Goal: Task Accomplishment & Management: Manage account settings

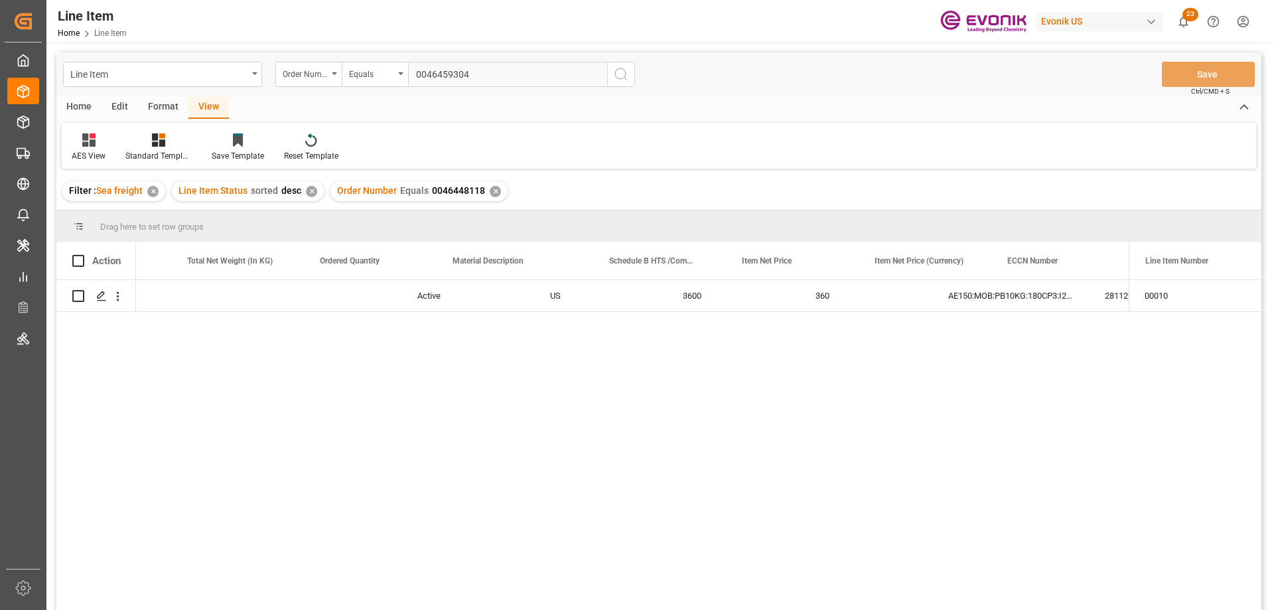
scroll to position [0, 496]
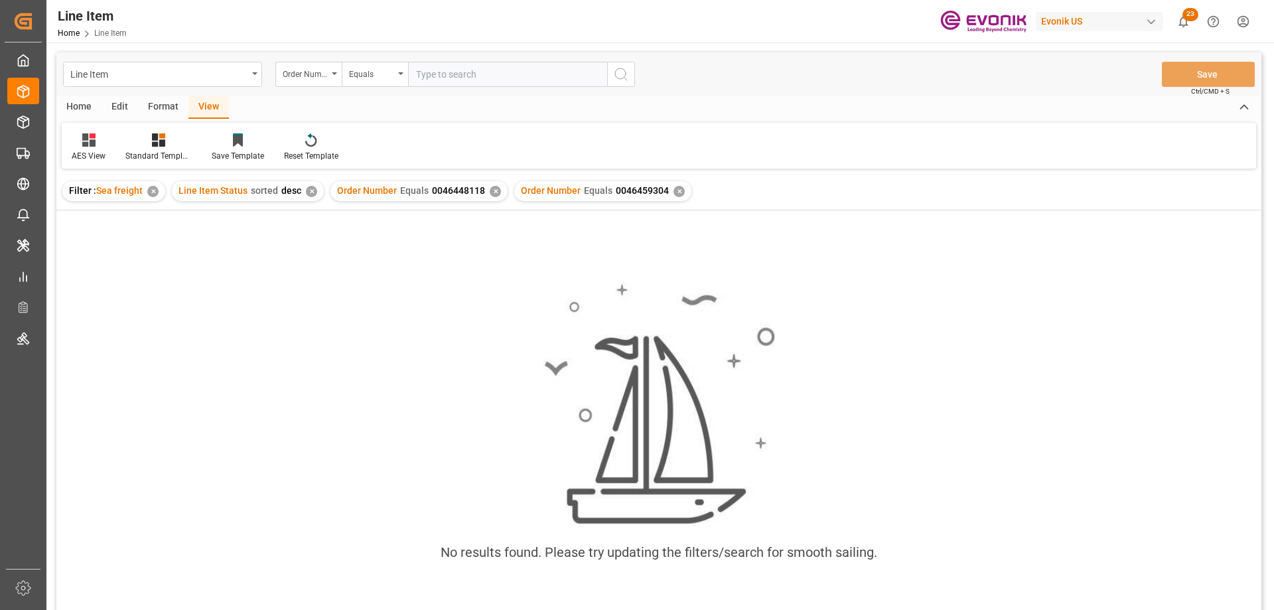
click at [490, 192] on div "✕" at bounding box center [495, 191] width 11 height 11
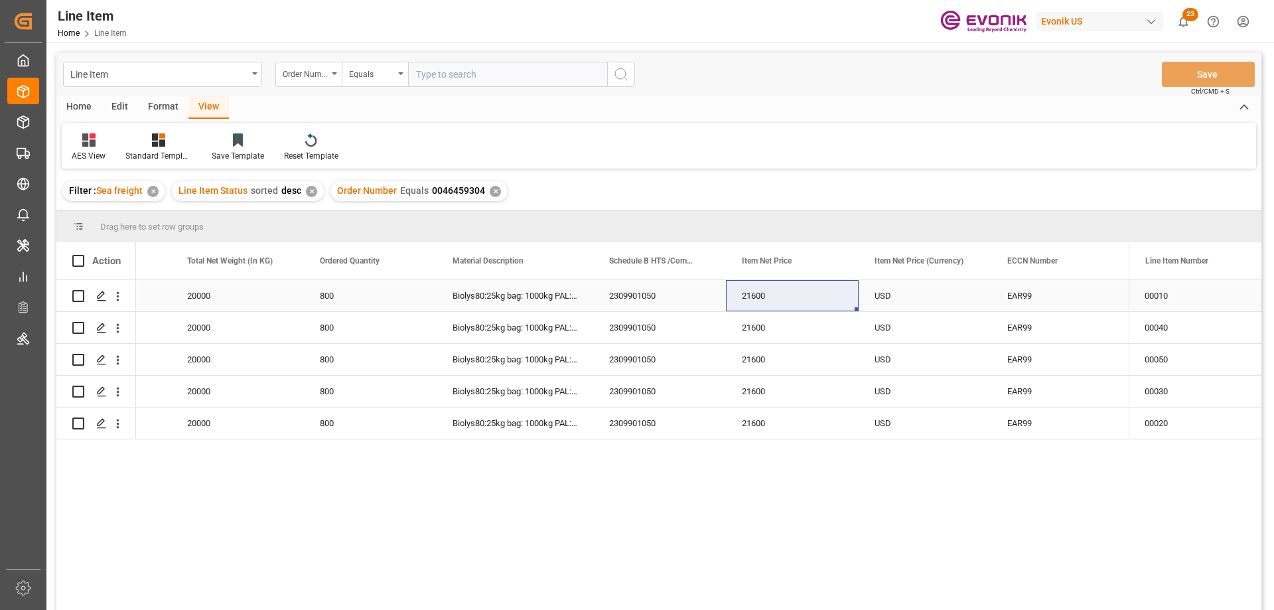
click at [171, 303] on div "US" at bounding box center [104, 295] width 133 height 31
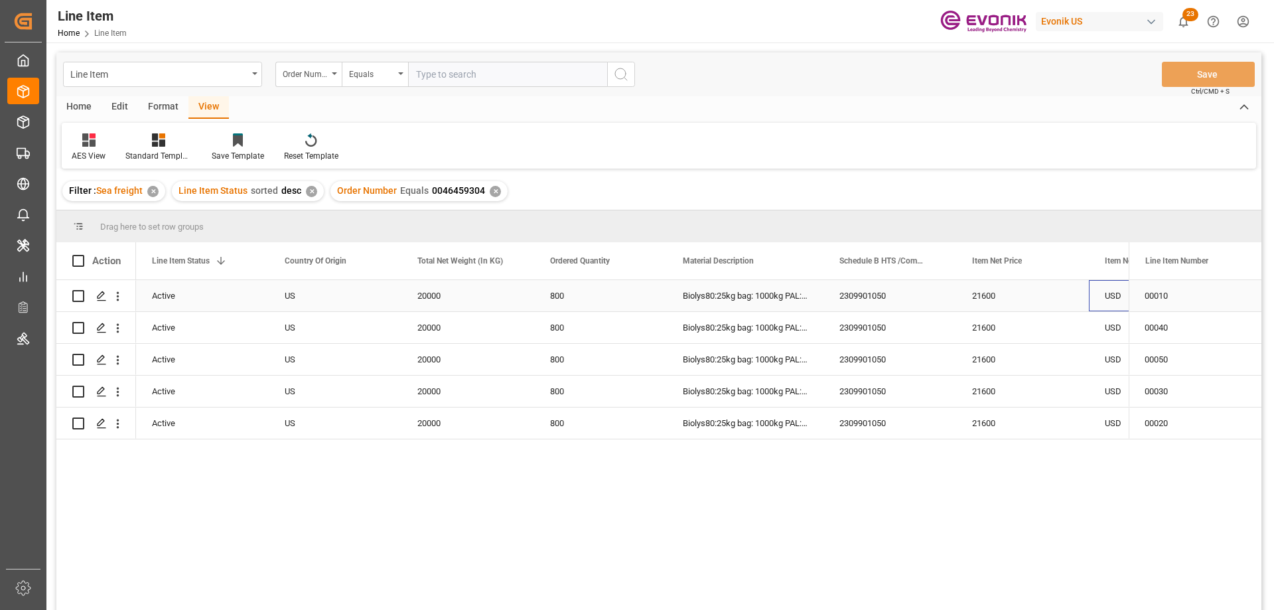
click at [1110, 297] on div "USD" at bounding box center [1155, 295] width 133 height 31
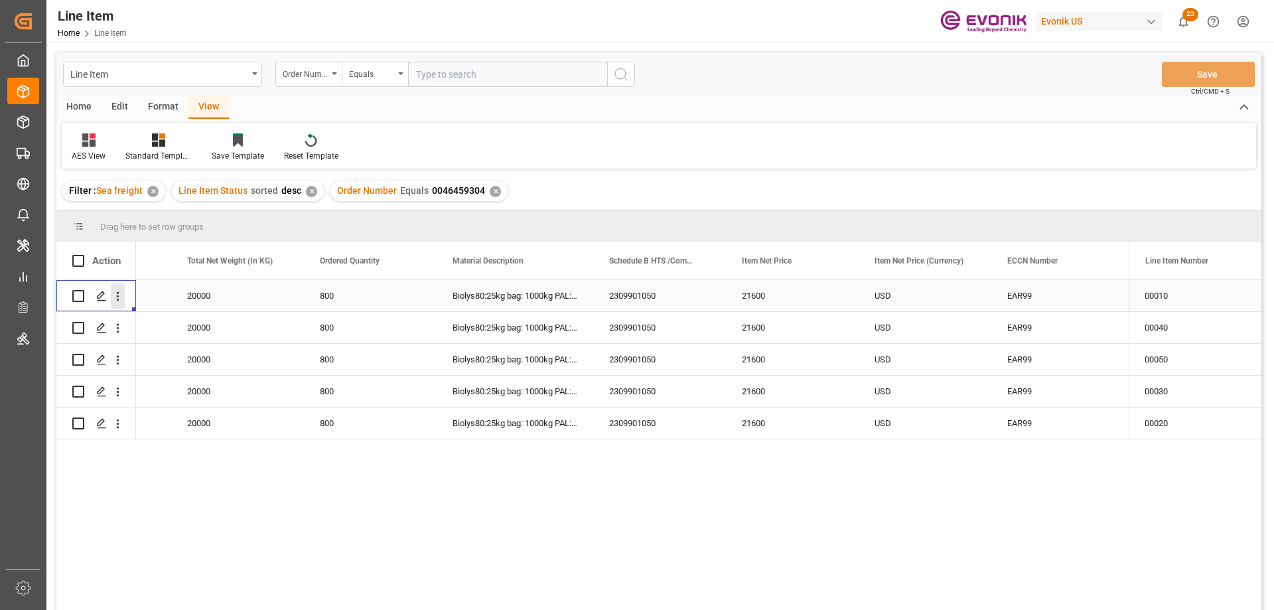
click at [119, 295] on icon "open menu" at bounding box center [118, 296] width 14 height 14
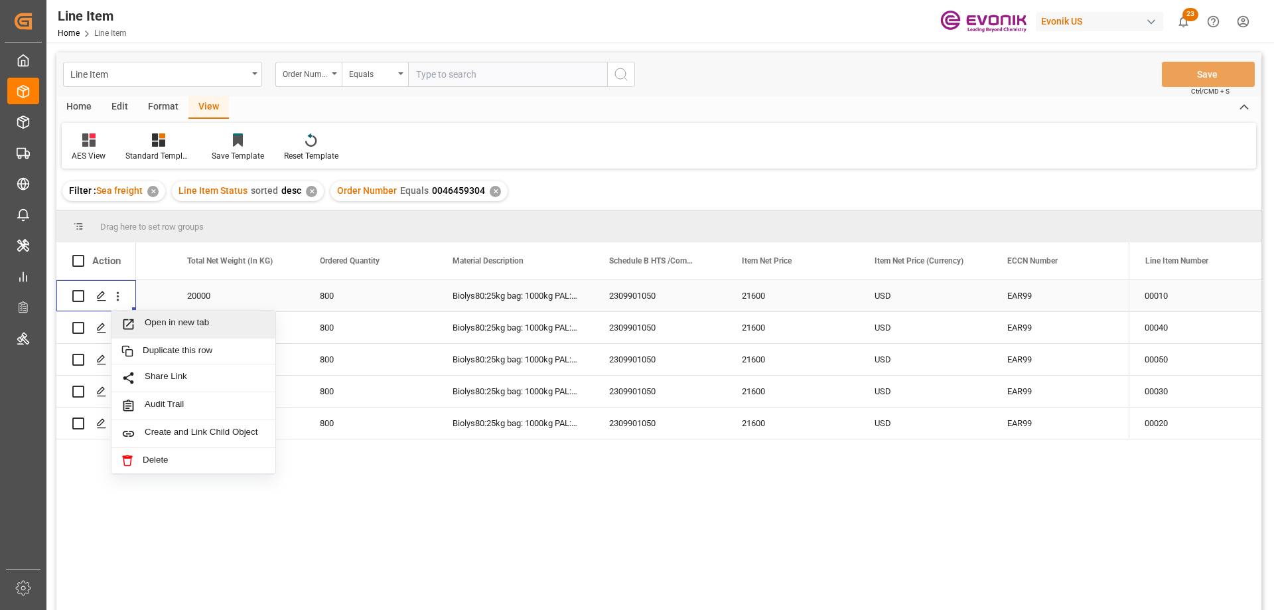
click at [192, 328] on span "Open in new tab" at bounding box center [205, 324] width 121 height 14
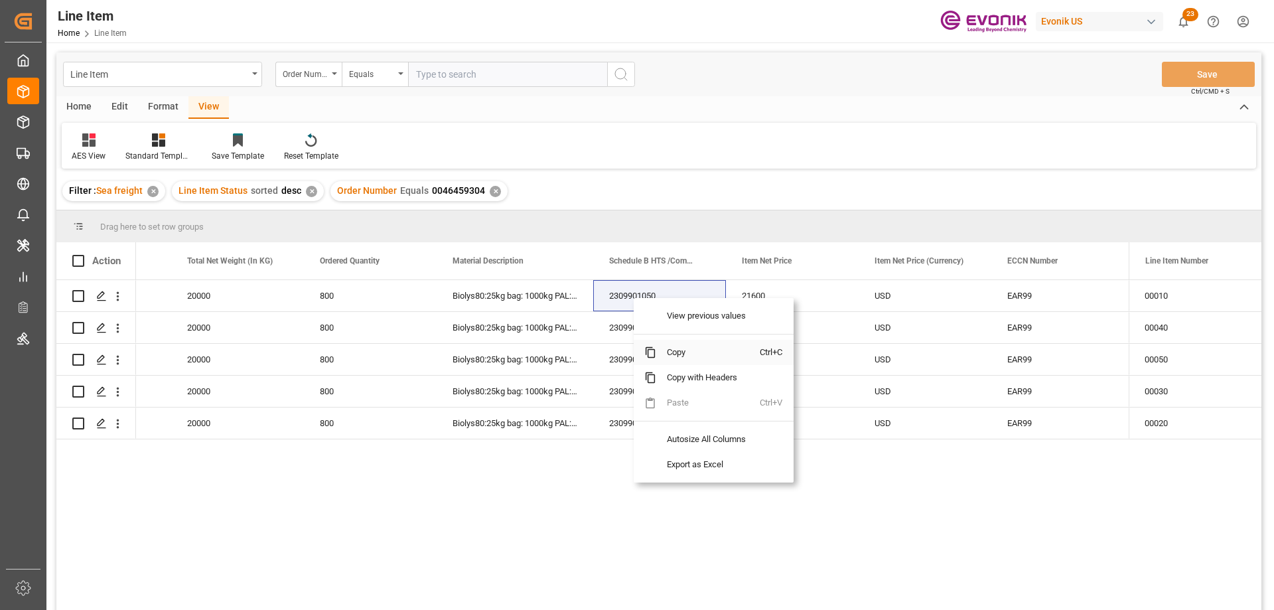
click at [669, 348] on span "Copy" at bounding box center [708, 352] width 104 height 25
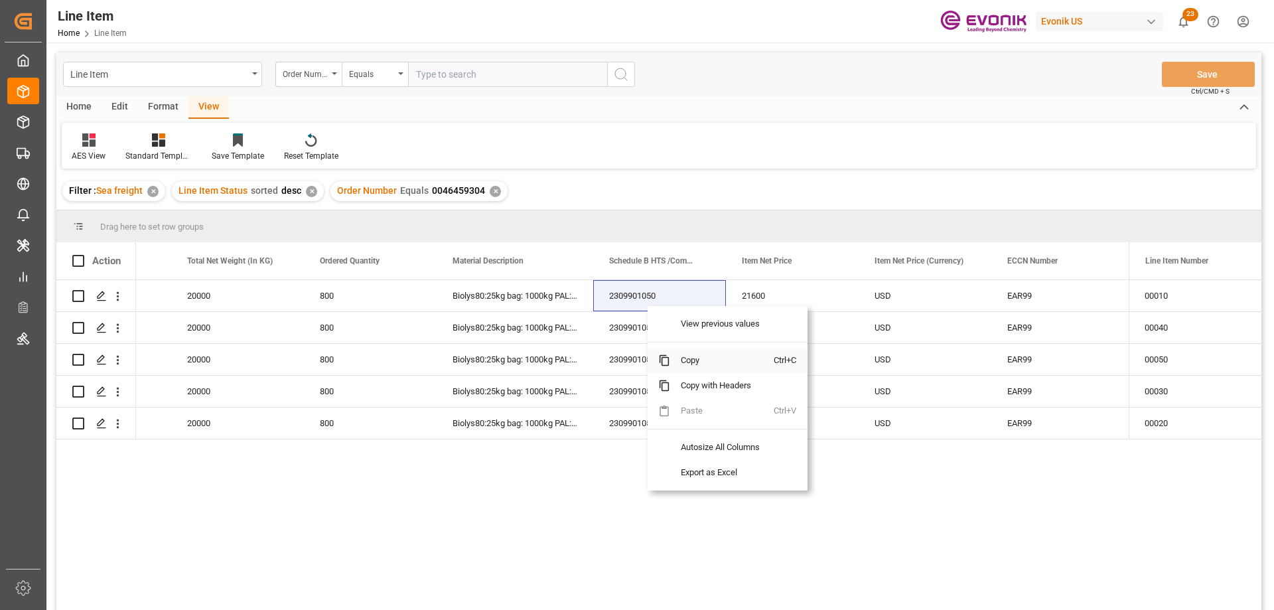
click at [705, 366] on span "Copy" at bounding box center [722, 360] width 104 height 25
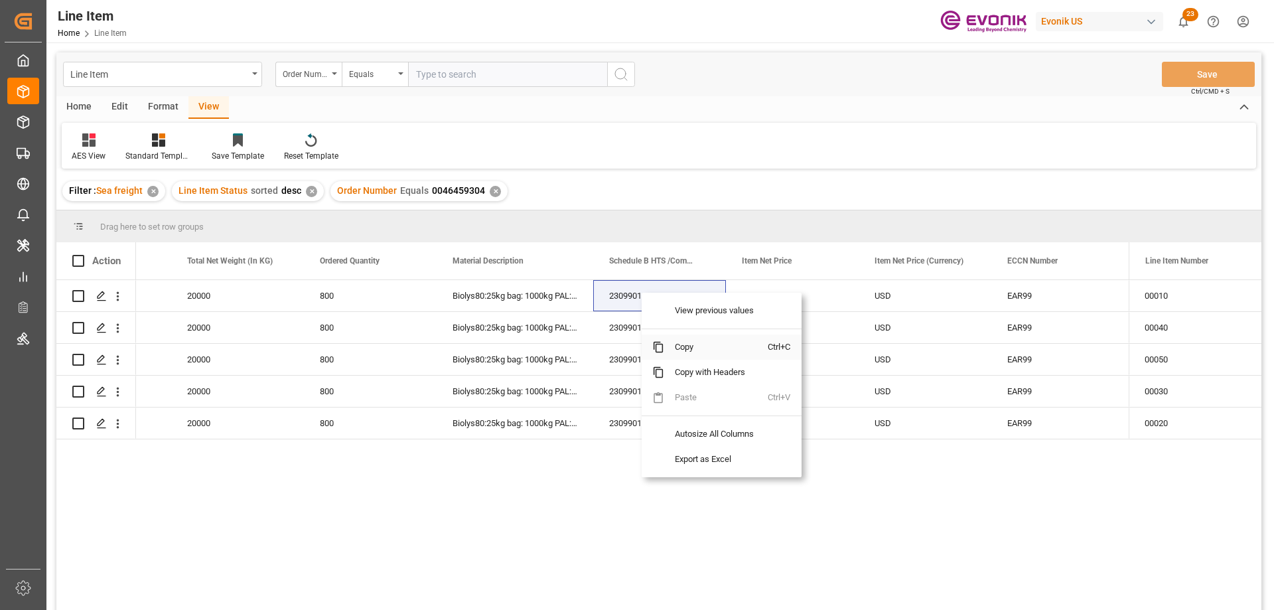
click at [697, 349] on span "Copy" at bounding box center [716, 346] width 104 height 25
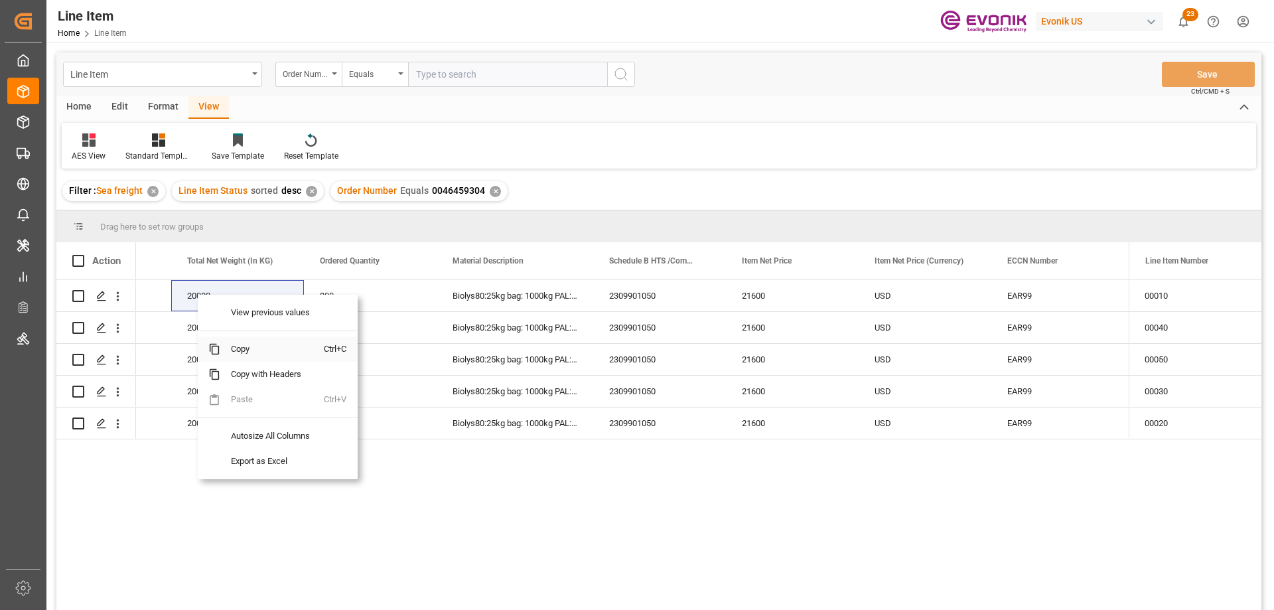
click at [250, 350] on span "Copy" at bounding box center [272, 348] width 104 height 25
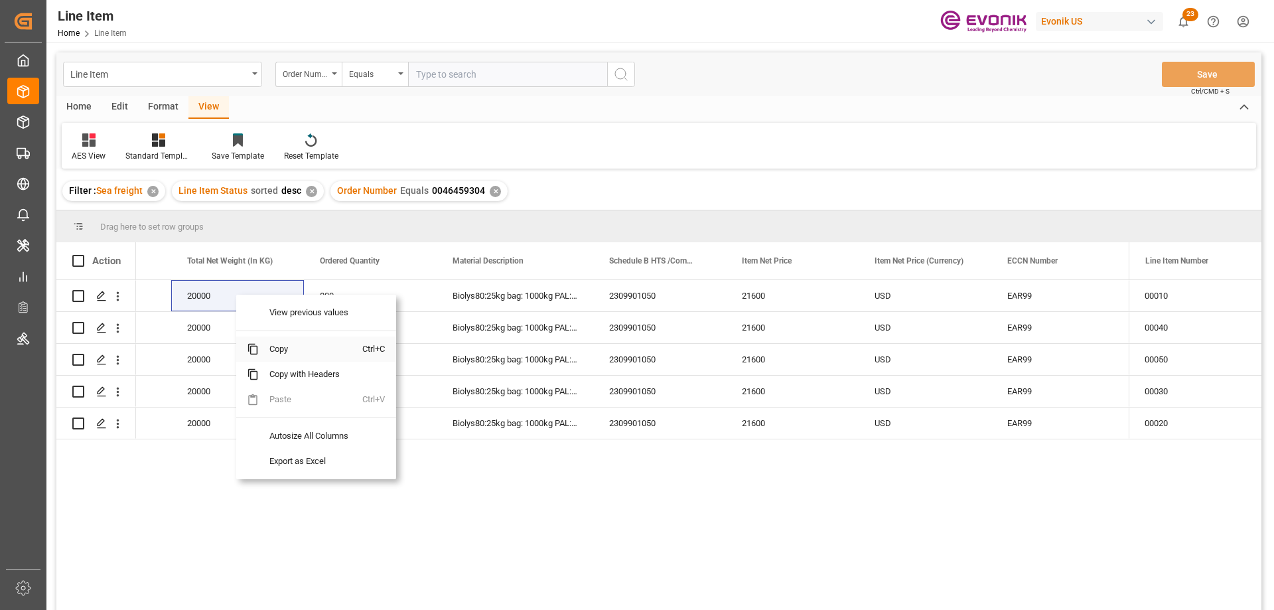
click at [278, 351] on span "Copy" at bounding box center [311, 348] width 104 height 25
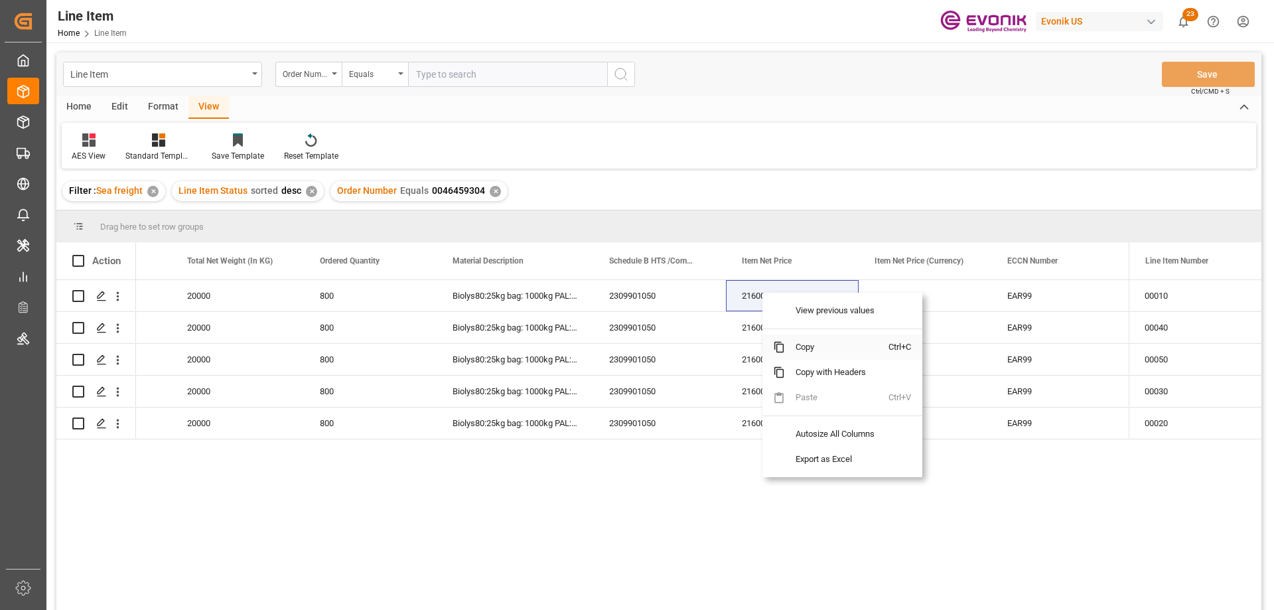
click at [795, 345] on span "Copy" at bounding box center [837, 346] width 104 height 25
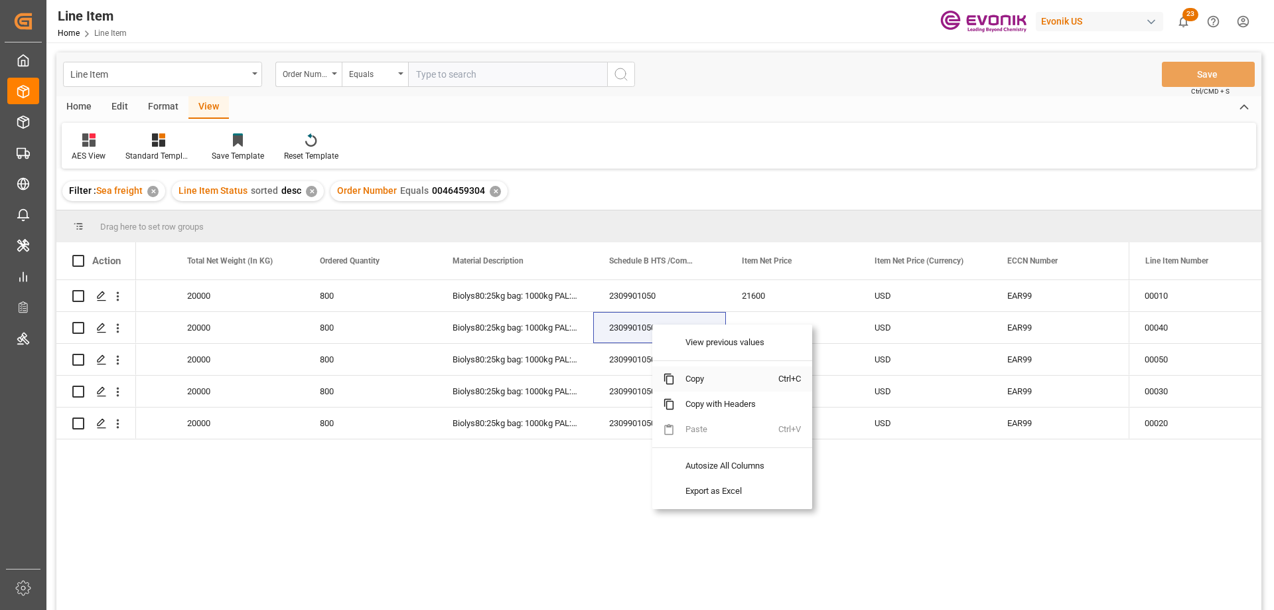
click at [687, 387] on span "Copy" at bounding box center [727, 378] width 104 height 25
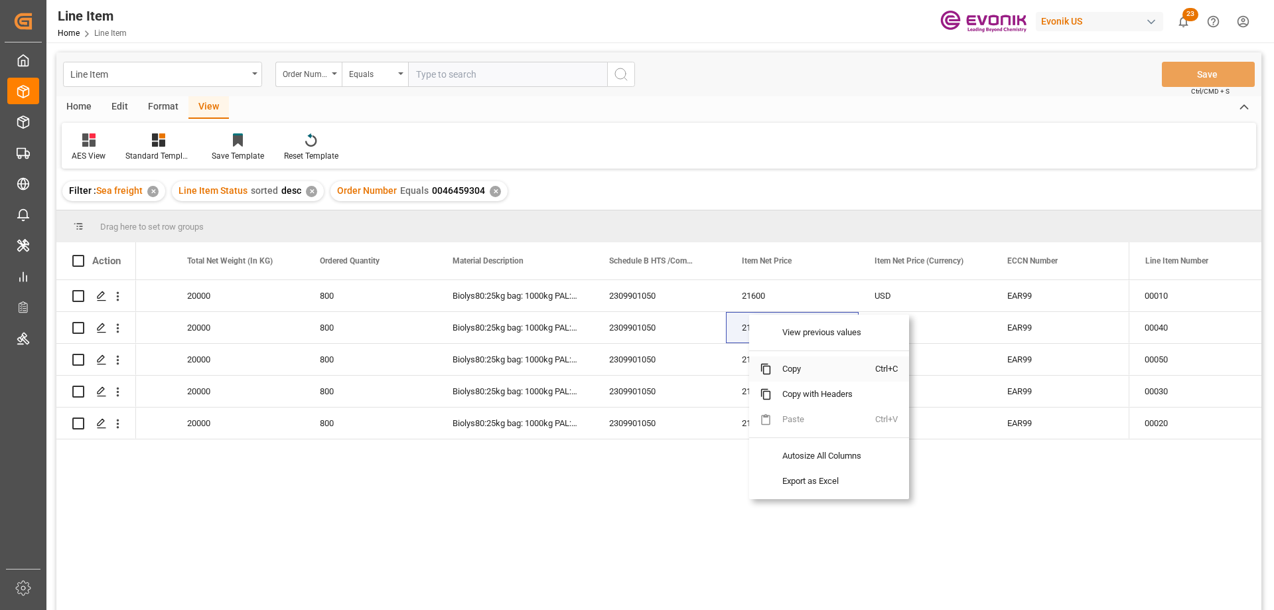
click at [787, 376] on span "Copy" at bounding box center [824, 368] width 104 height 25
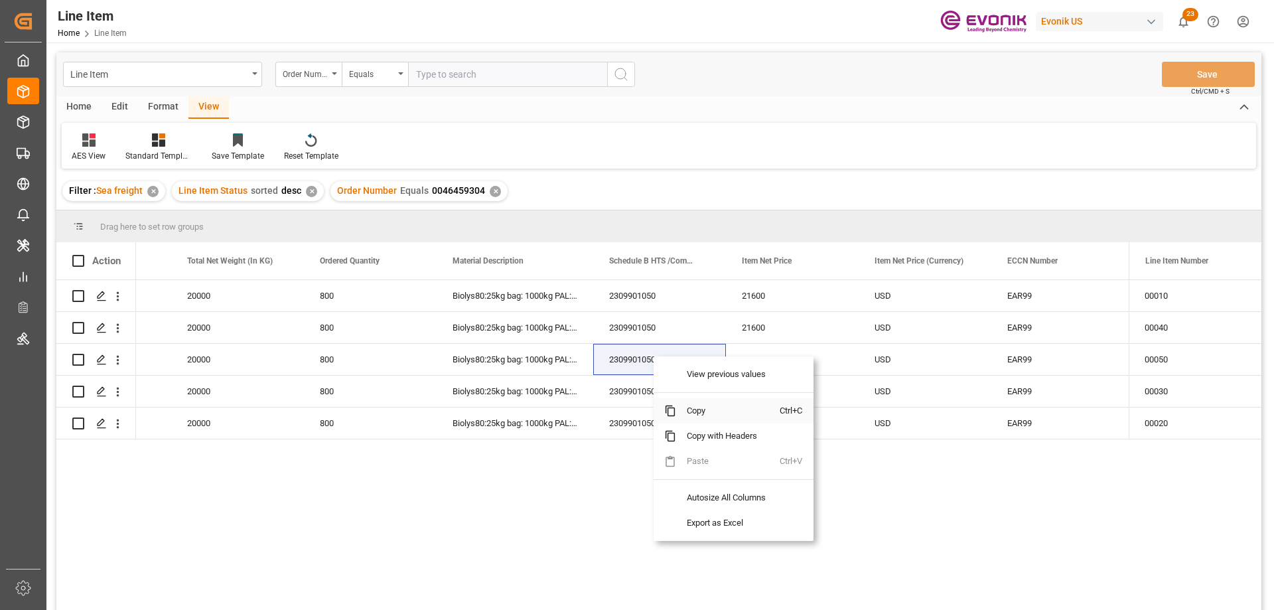
click at [709, 411] on span "Copy" at bounding box center [728, 410] width 104 height 25
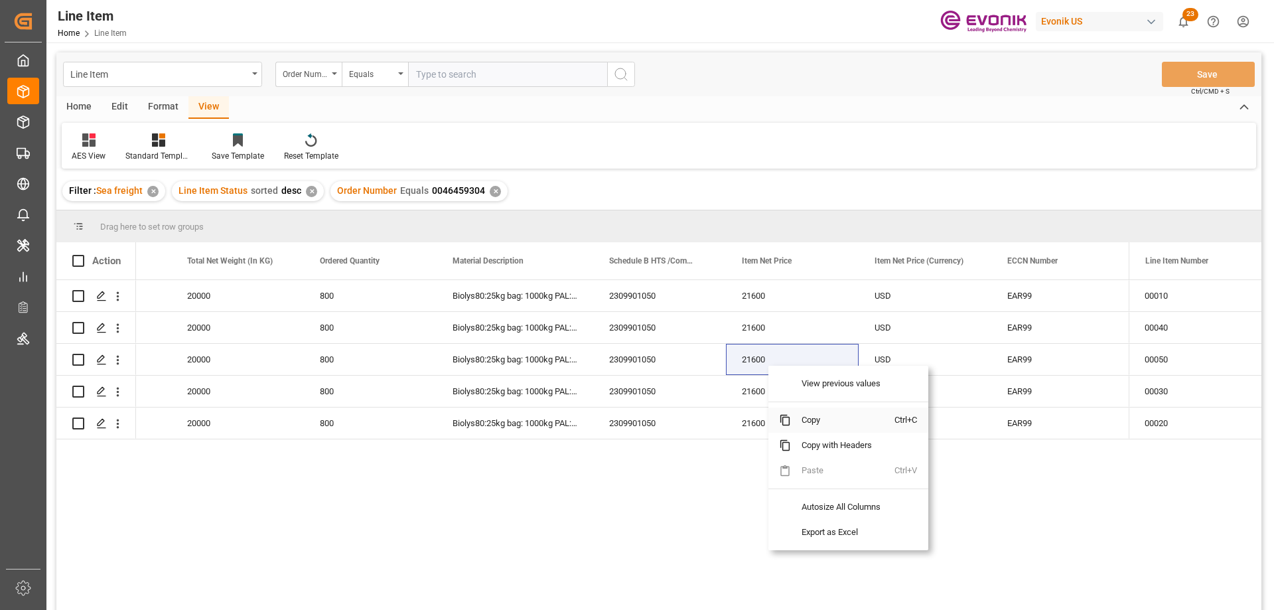
click at [811, 414] on span "Copy" at bounding box center [843, 419] width 104 height 25
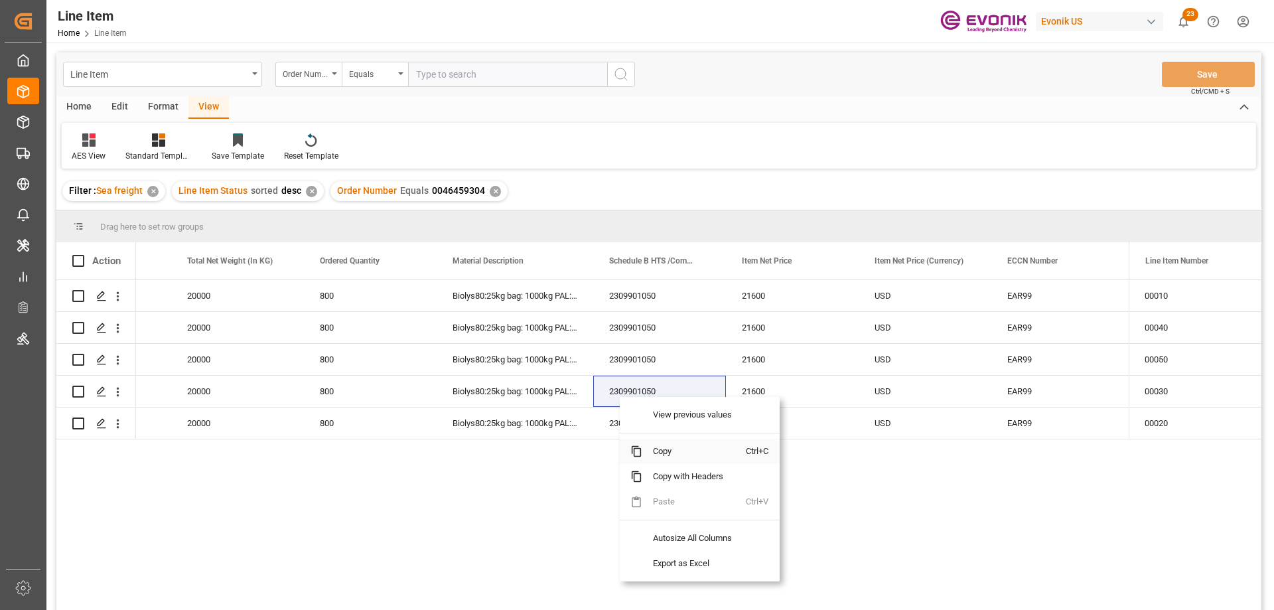
click at [659, 451] on span "Copy" at bounding box center [694, 451] width 104 height 25
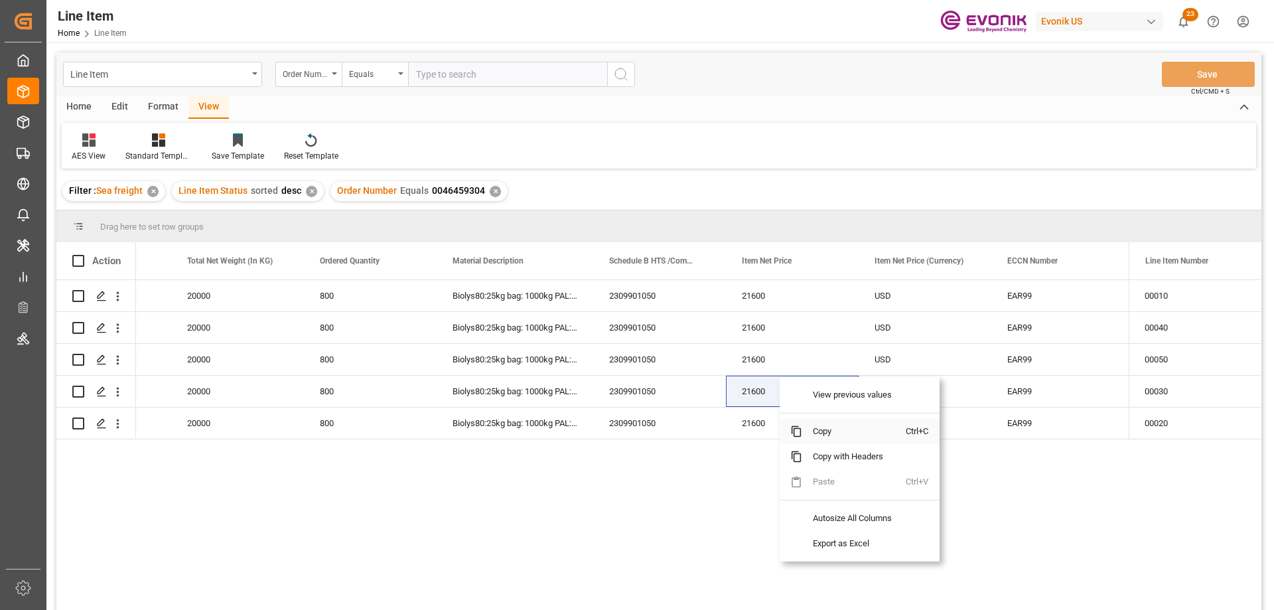
click at [819, 435] on span "Copy" at bounding box center [854, 431] width 104 height 25
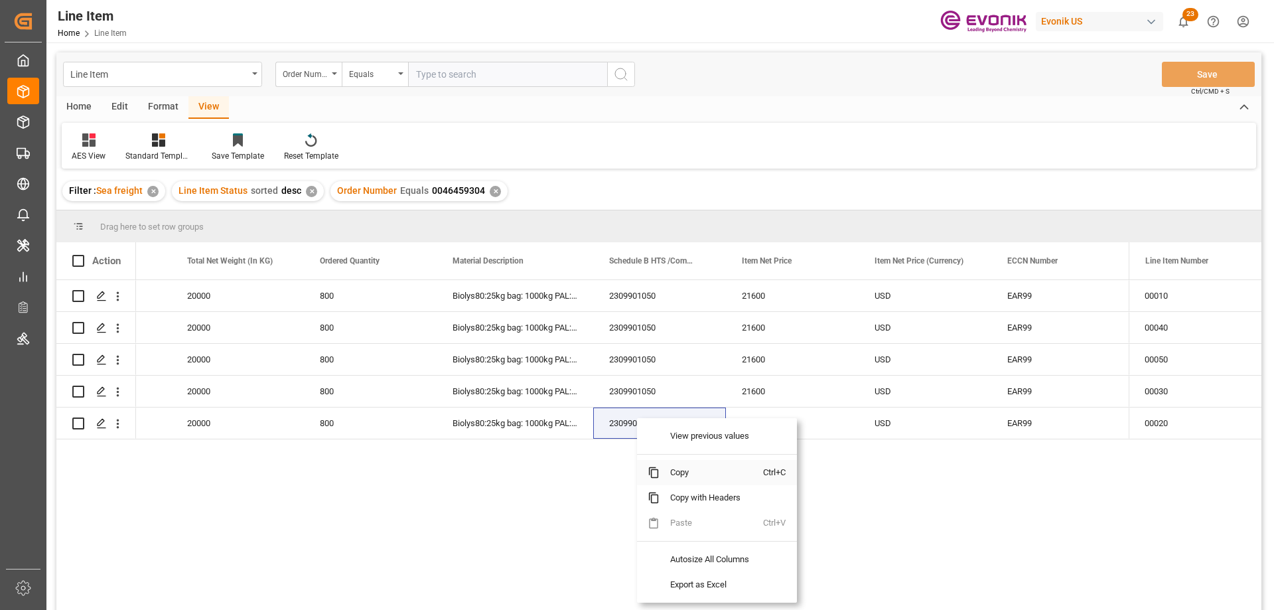
click at [675, 473] on span "Copy" at bounding box center [712, 472] width 104 height 25
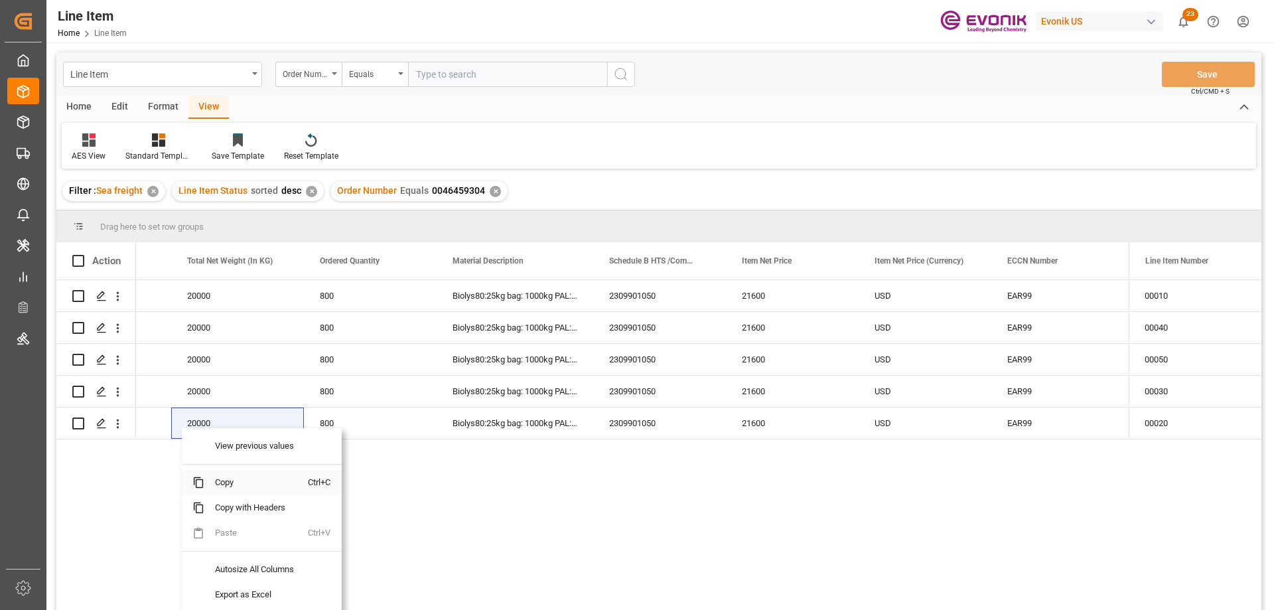
click at [223, 487] on span "Copy" at bounding box center [256, 482] width 104 height 25
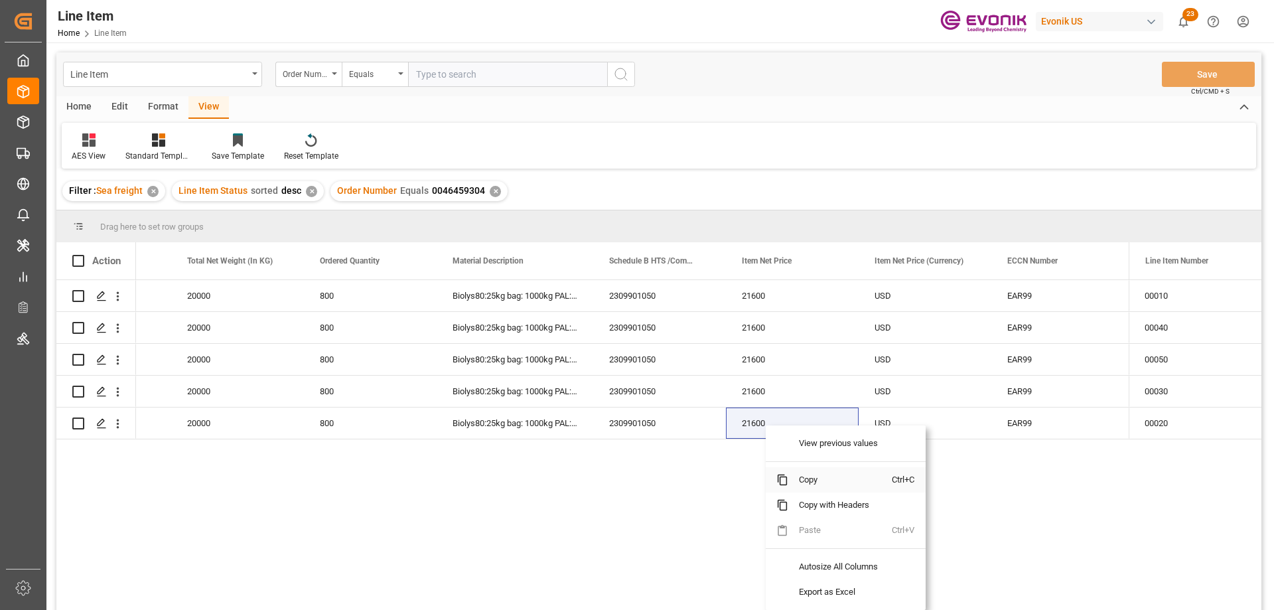
click at [807, 471] on span "Copy" at bounding box center [840, 479] width 104 height 25
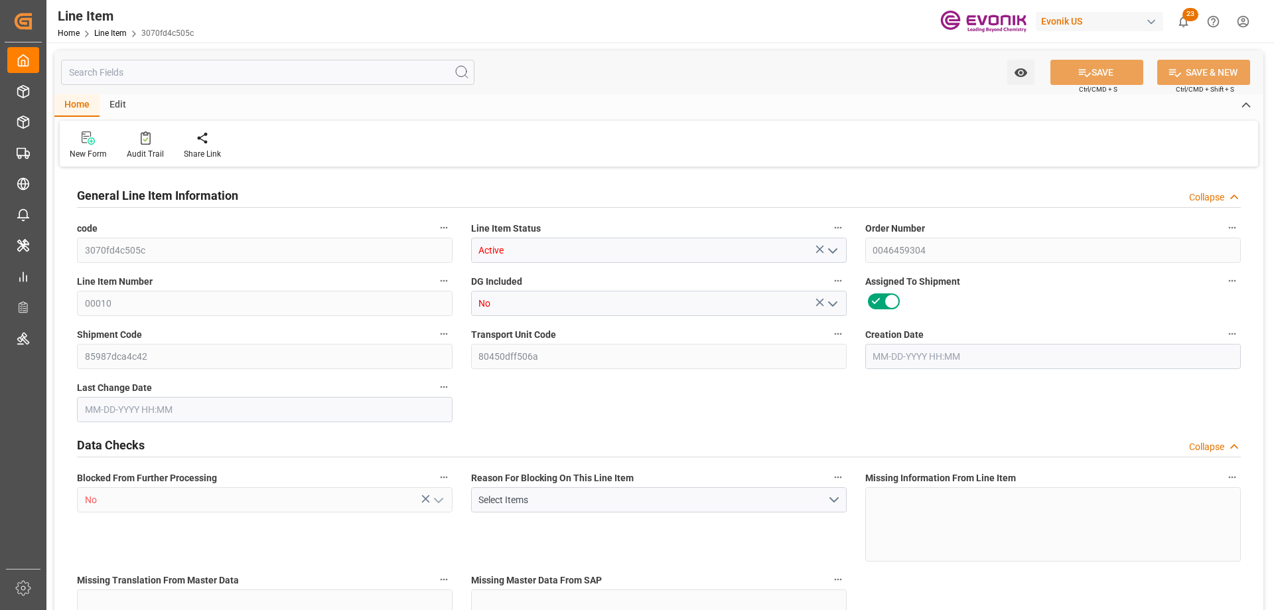
type input "20"
type input "20120"
type input "20000"
type input "27.74"
type input "800"
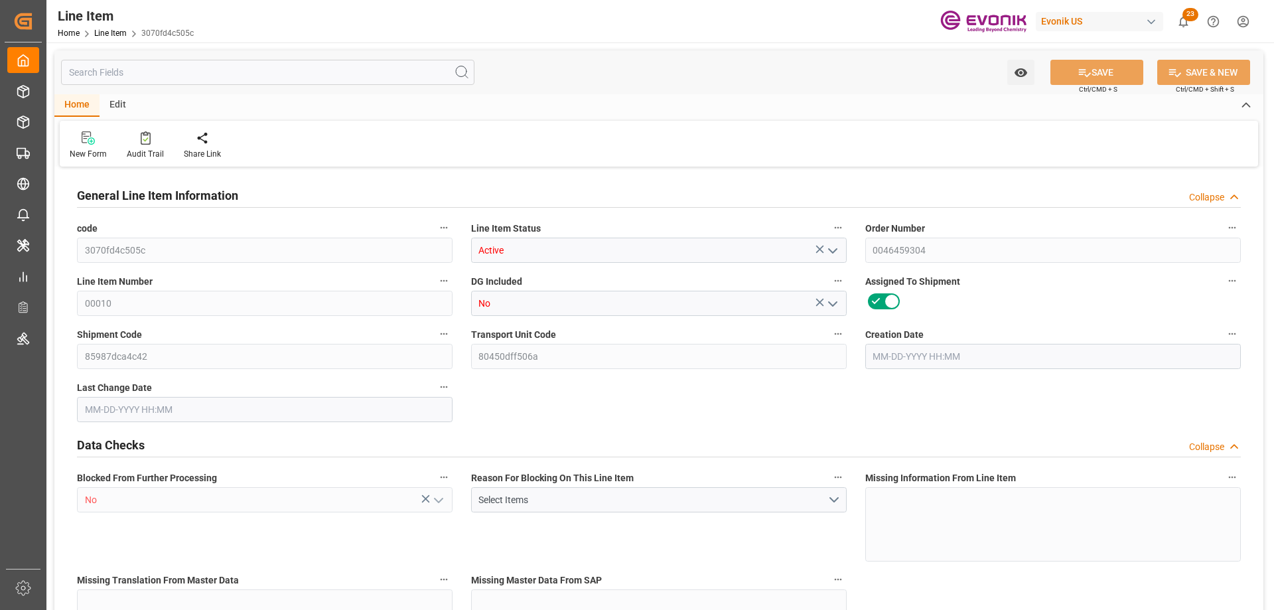
type input "21600"
type input "800"
type input "20000"
type input "20120"
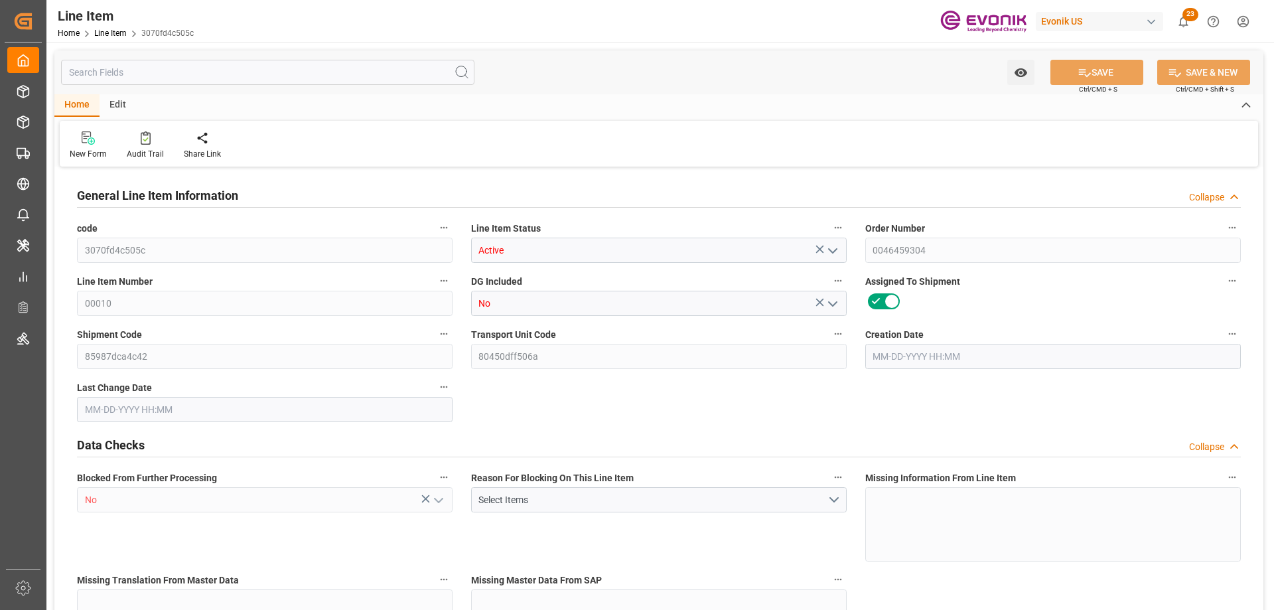
type input "20540"
type input "20000"
type input "27.74"
type input "27740"
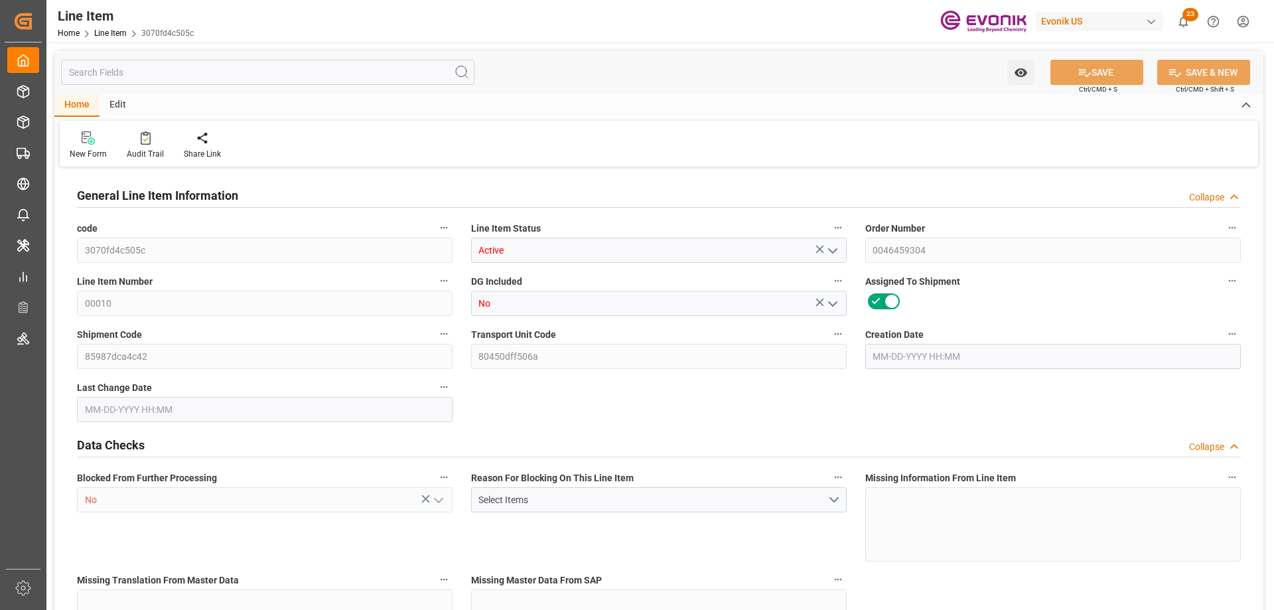
type input "800"
type input "20120"
type input "20000"
type input "27.74"
type input "06-23-2025 13:02"
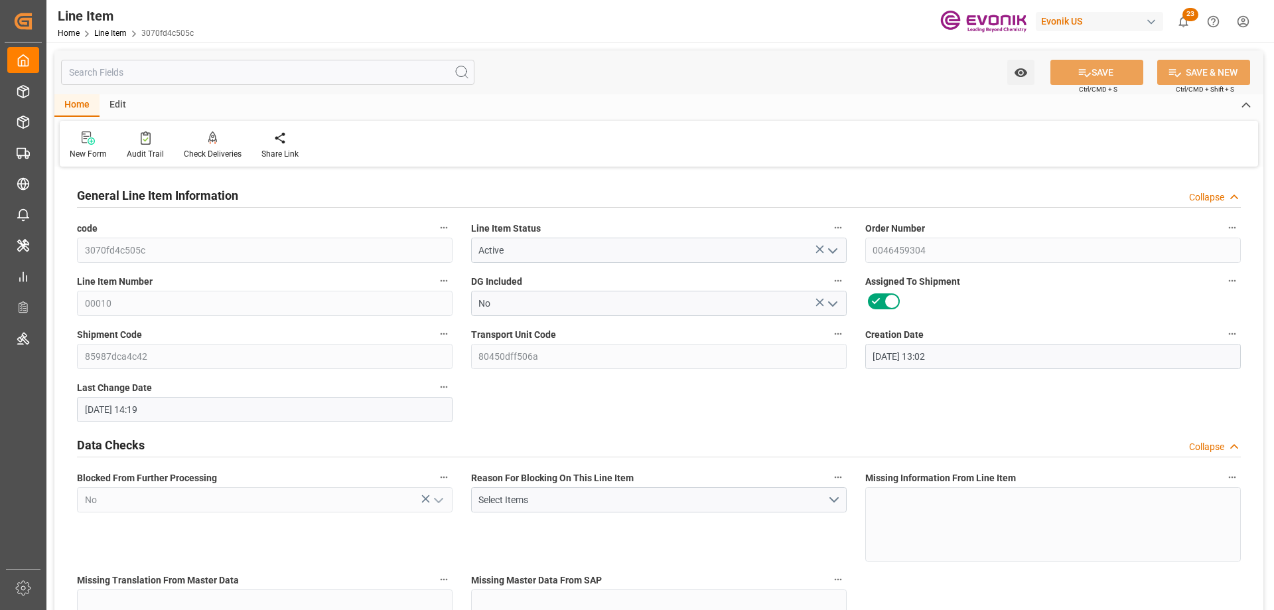
type input "09-10-2025 14:19"
type input "10-19-2025"
type input "09-15-2025"
click at [220, 82] on input "text" at bounding box center [267, 72] width 413 height 25
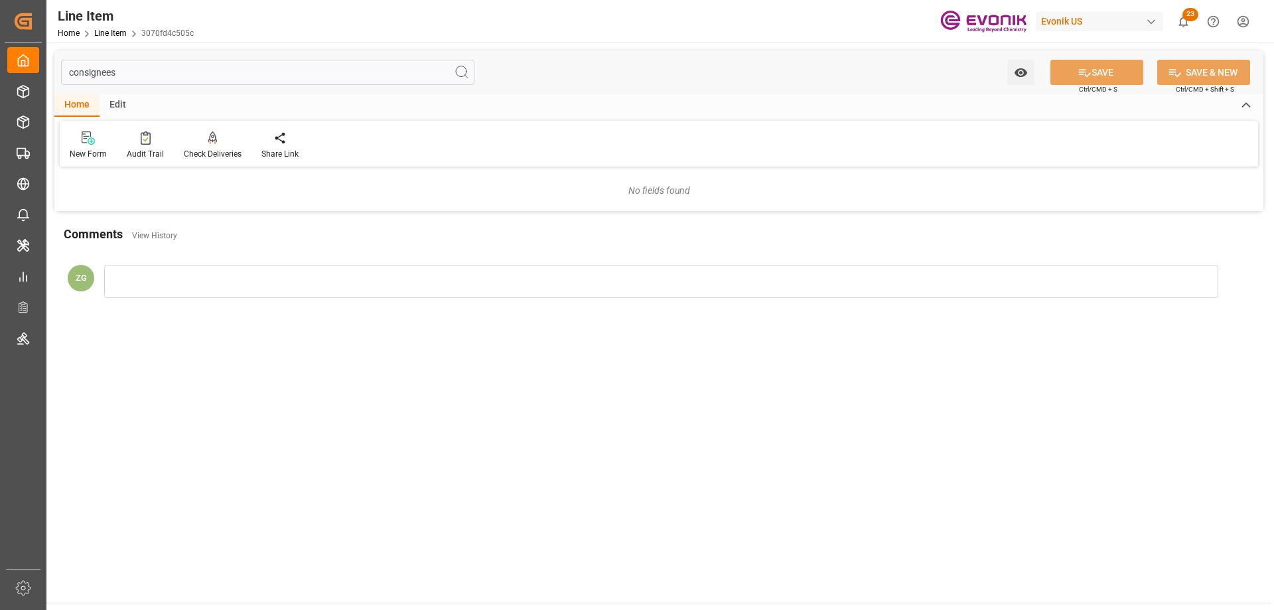
click at [112, 68] on input "consignees" at bounding box center [267, 72] width 413 height 25
click at [111, 68] on input "consignees" at bounding box center [267, 72] width 413 height 25
click at [99, 80] on input "consignes" at bounding box center [267, 72] width 413 height 25
click at [110, 72] on input "consignes" at bounding box center [267, 72] width 413 height 25
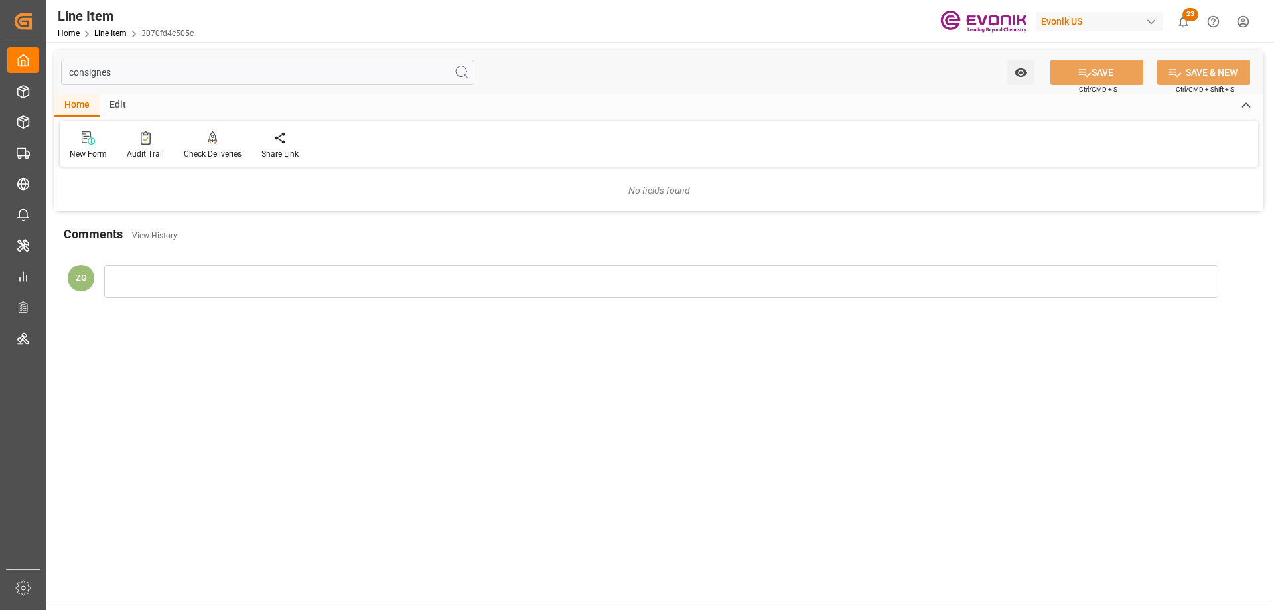
click at [110, 72] on input "consignes" at bounding box center [267, 72] width 413 height 25
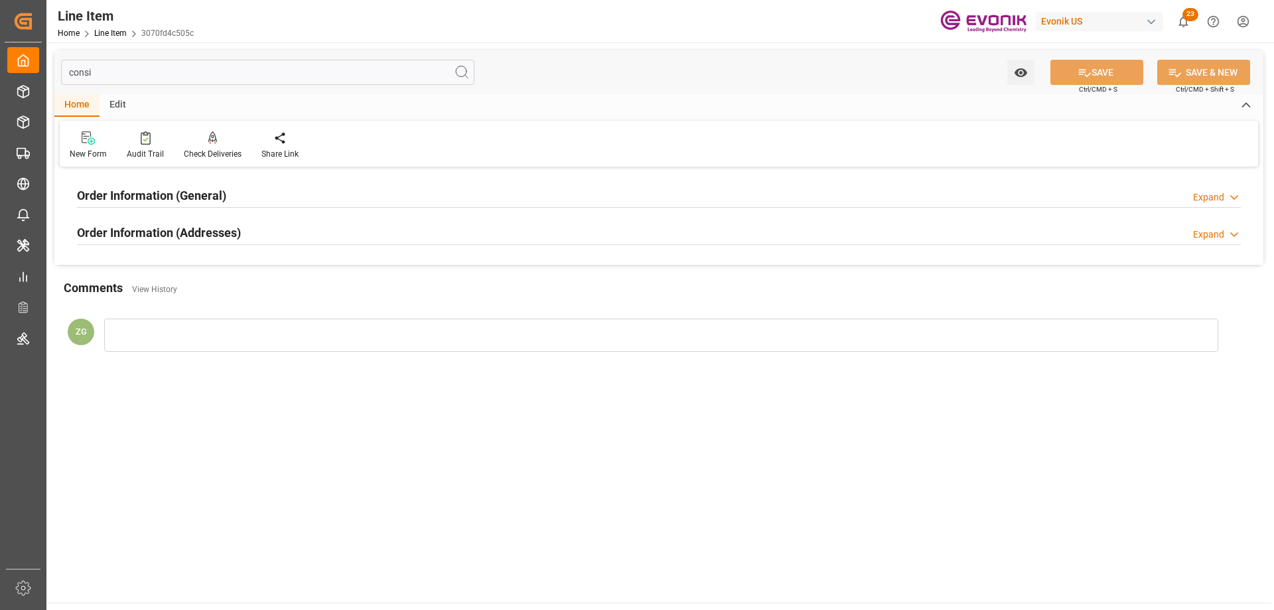
type input "consi"
click at [164, 227] on h2 "Order Information (Addresses)" at bounding box center [159, 233] width 164 height 18
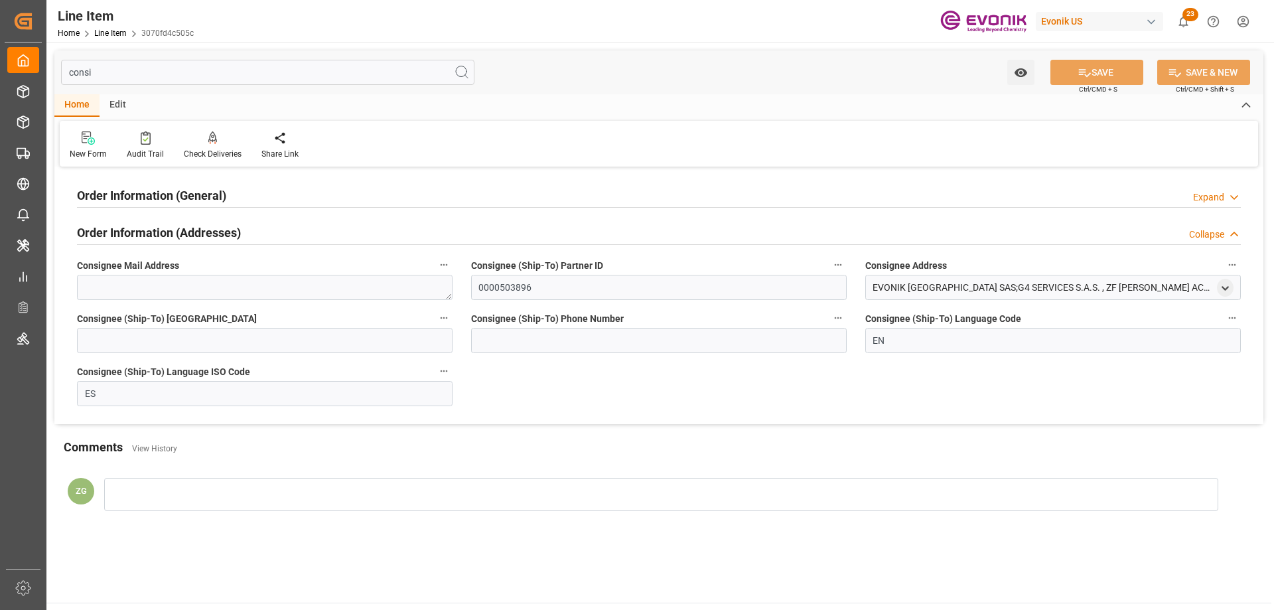
click at [166, 195] on h2 "Order Information (General)" at bounding box center [151, 195] width 149 height 18
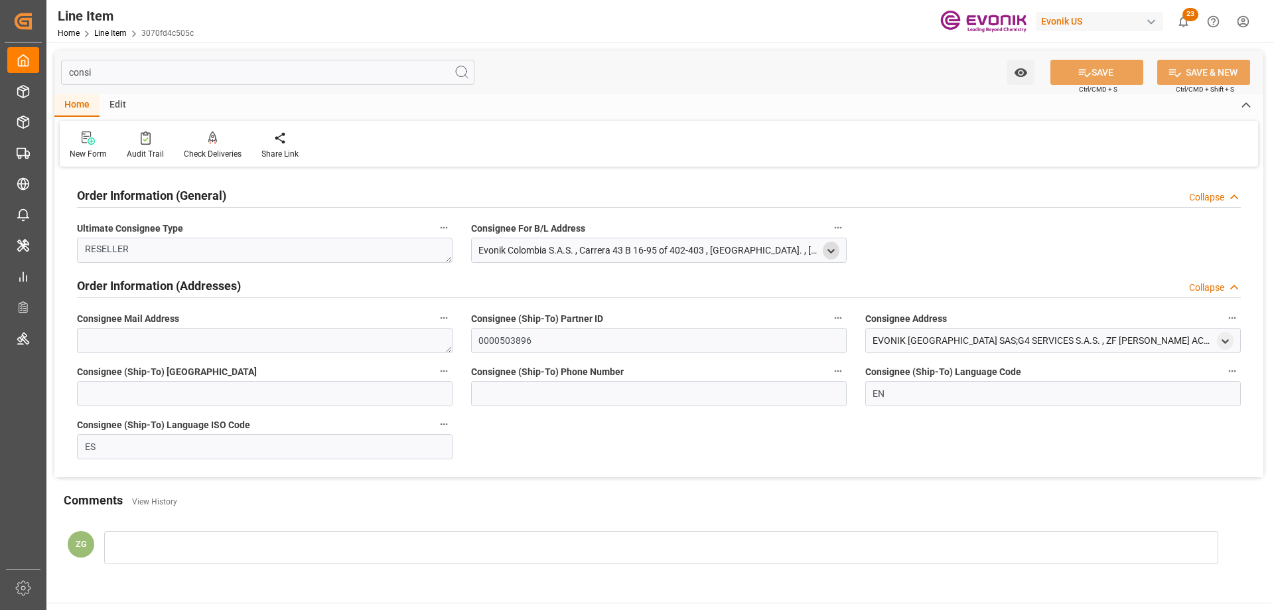
click at [828, 251] on icon "open menu" at bounding box center [830, 250] width 11 height 11
click at [480, 319] on div "Evonik Colombia S.A.S." at bounding box center [655, 320] width 361 height 22
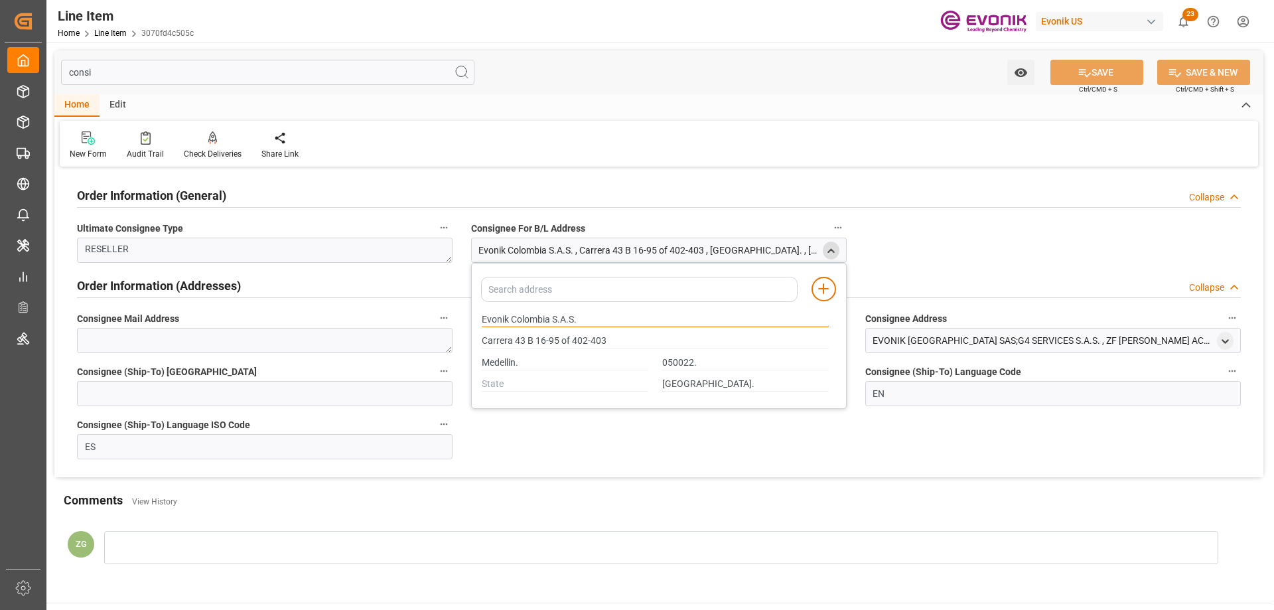
drag, startPoint x: 482, startPoint y: 319, endPoint x: 552, endPoint y: 319, distance: 69.7
click at [552, 319] on input "Evonik Colombia S.A.S." at bounding box center [655, 320] width 347 height 15
